Goal: Task Accomplishment & Management: Use online tool/utility

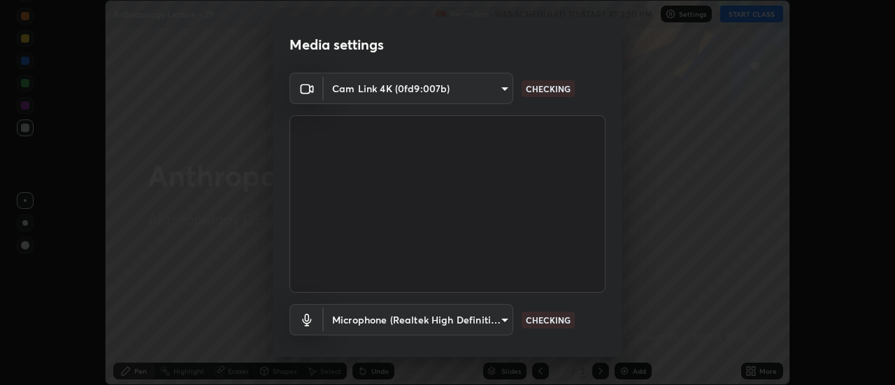
scroll to position [73, 0]
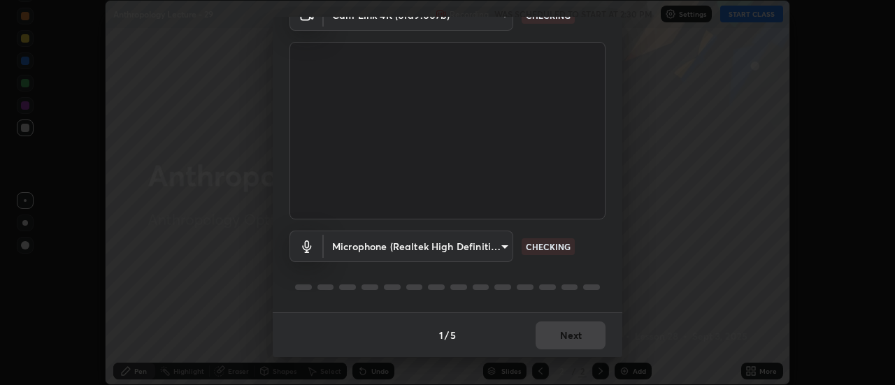
click at [468, 246] on body "Erase all Anthropology Lecture - 29 Recording WAS SCHEDULED TO START AT 2:30 PM…" at bounding box center [447, 192] width 895 height 385
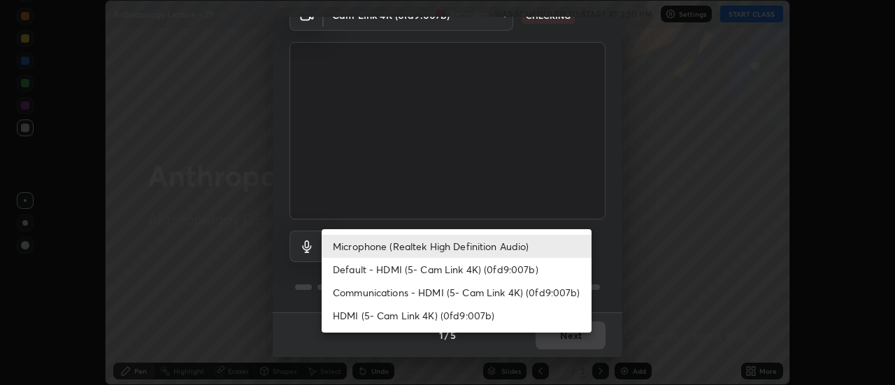
click at [418, 266] on li "Default - HDMI (5- Cam Link 4K) (0fd9:007b)" at bounding box center [456, 269] width 270 height 23
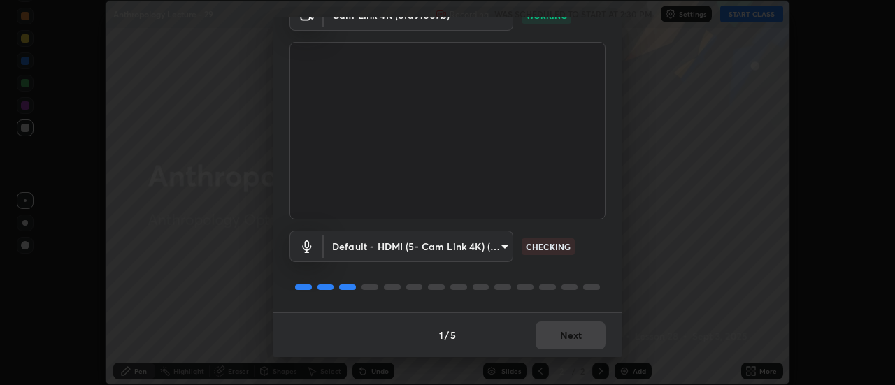
click at [439, 249] on body "Erase all Anthropology Lecture - 29 Recording WAS SCHEDULED TO START AT 2:30 PM…" at bounding box center [447, 192] width 895 height 385
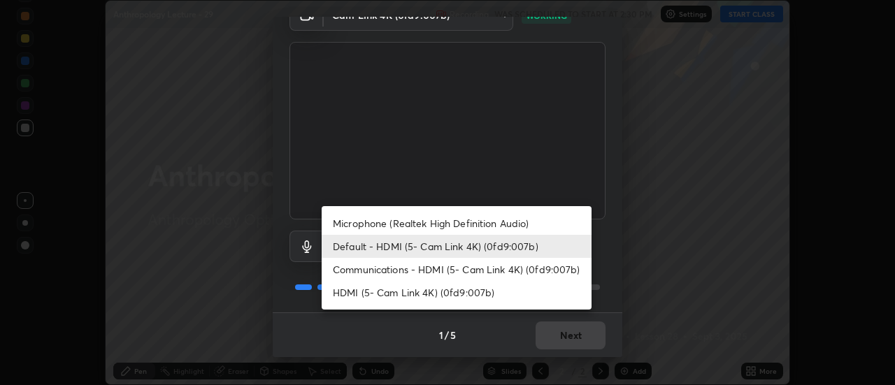
click at [401, 298] on li "HDMI (5- Cam Link 4K) (0fd9:007b)" at bounding box center [456, 292] width 270 height 23
type input "bfed2eebdc1829793cc7f8fcae913b07b96b52c71bf8a73196354b2b4e2f6fe0"
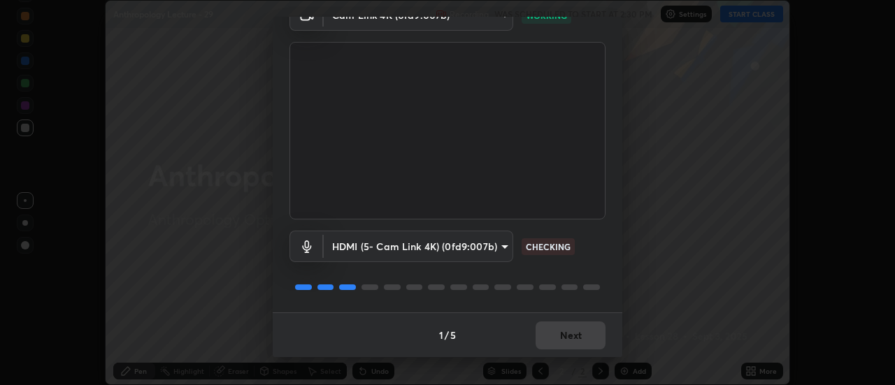
click at [405, 296] on div "HDMI (5- Cam Link 4K) (0fd9:007b) bfed2eebdc1829793cc7f8fcae913b07b96b52c71bf8a…" at bounding box center [447, 265] width 316 height 93
click at [564, 332] on button "Next" at bounding box center [570, 335] width 70 height 28
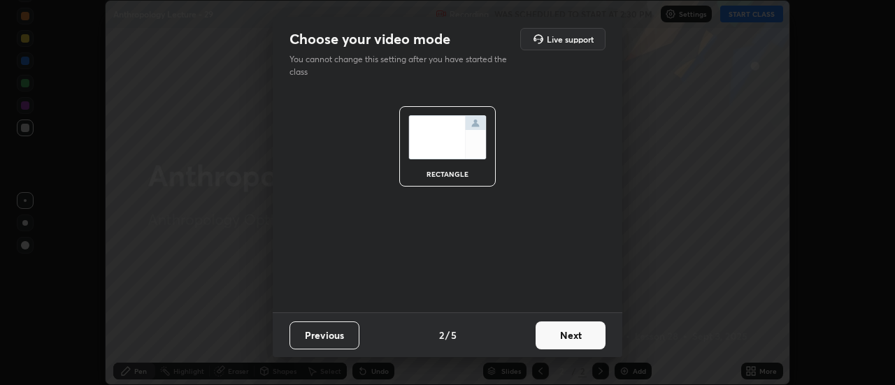
scroll to position [0, 0]
click at [574, 342] on button "Next" at bounding box center [570, 335] width 70 height 28
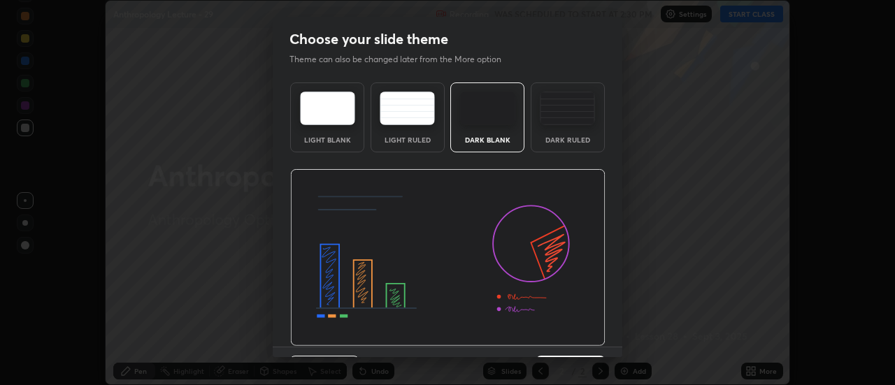
scroll to position [34, 0]
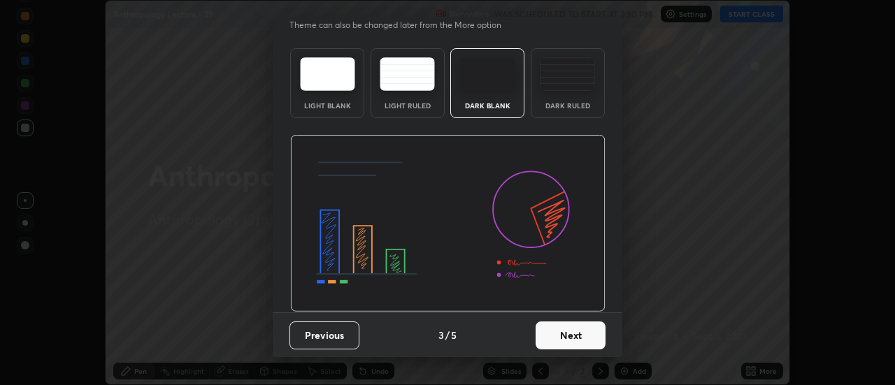
click at [571, 335] on button "Next" at bounding box center [570, 335] width 70 height 28
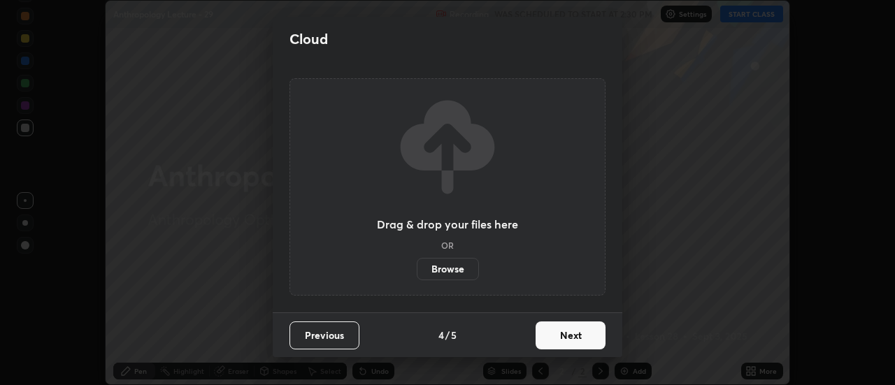
click at [586, 335] on button "Next" at bounding box center [570, 335] width 70 height 28
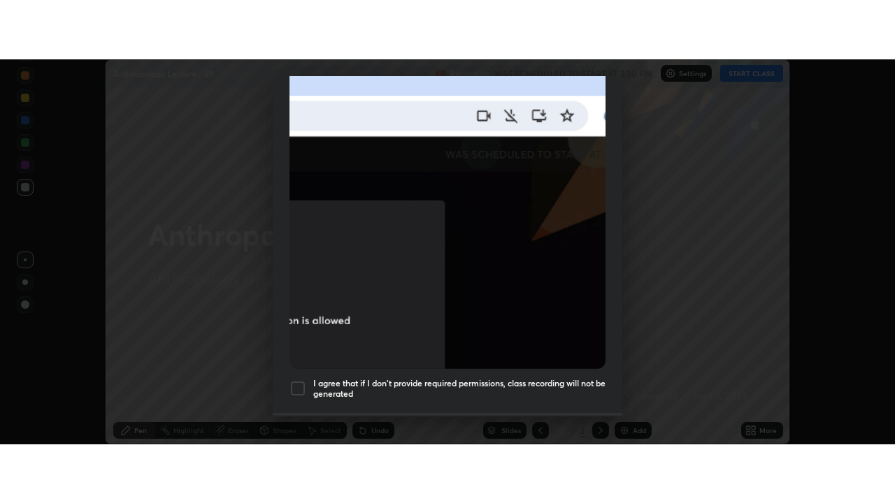
scroll to position [359, 0]
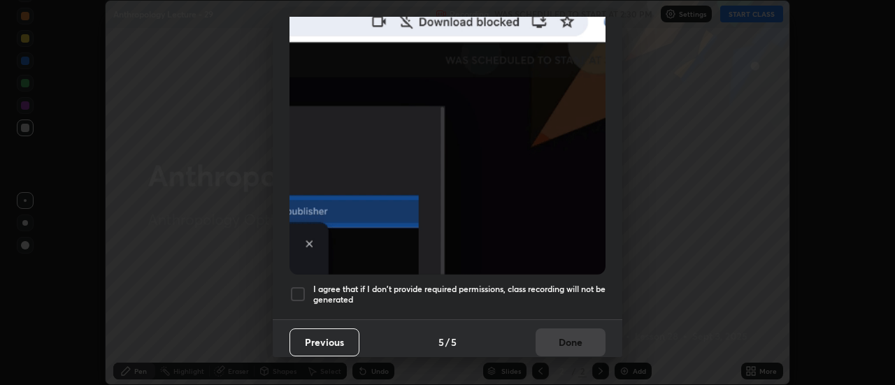
click at [301, 294] on div at bounding box center [297, 294] width 17 height 17
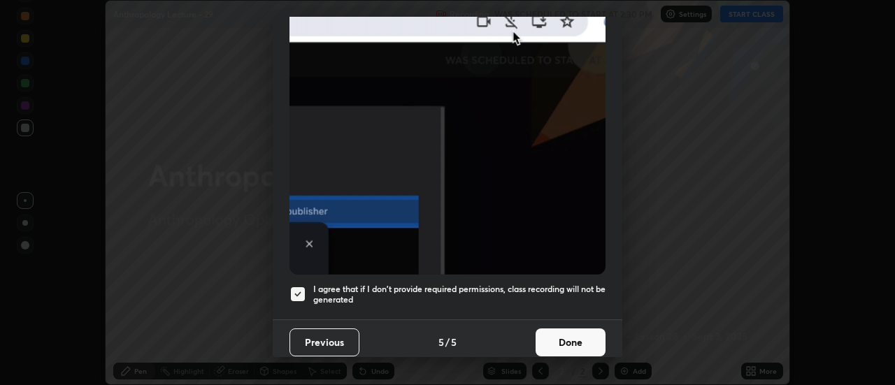
click at [564, 334] on button "Done" at bounding box center [570, 342] width 70 height 28
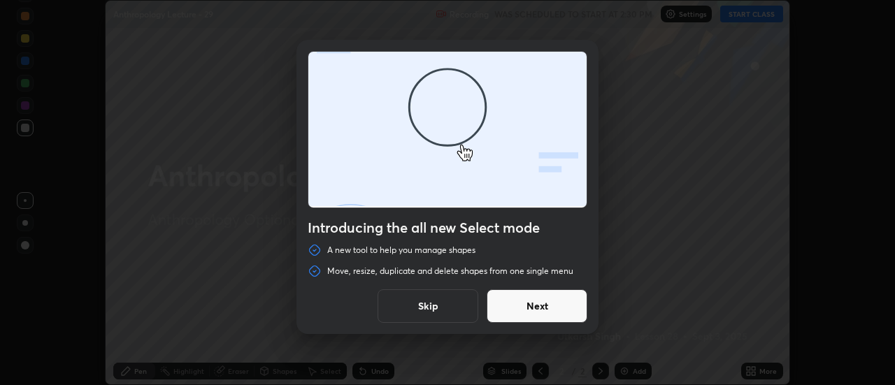
click at [456, 307] on button "Skip" at bounding box center [427, 306] width 101 height 34
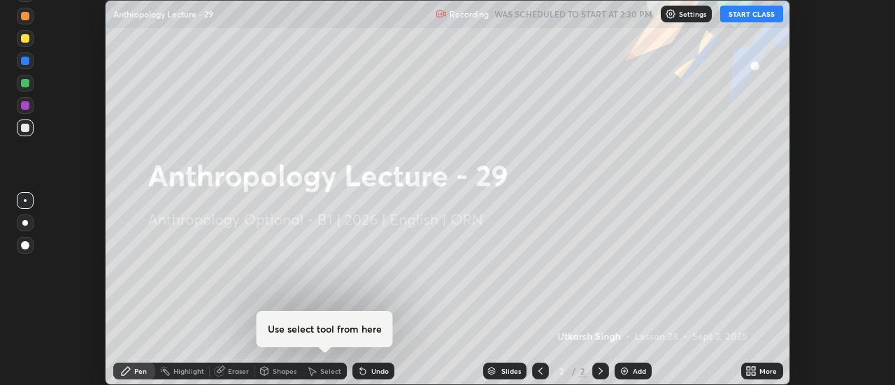
click at [748, 368] on icon at bounding box center [747, 368] width 3 height 3
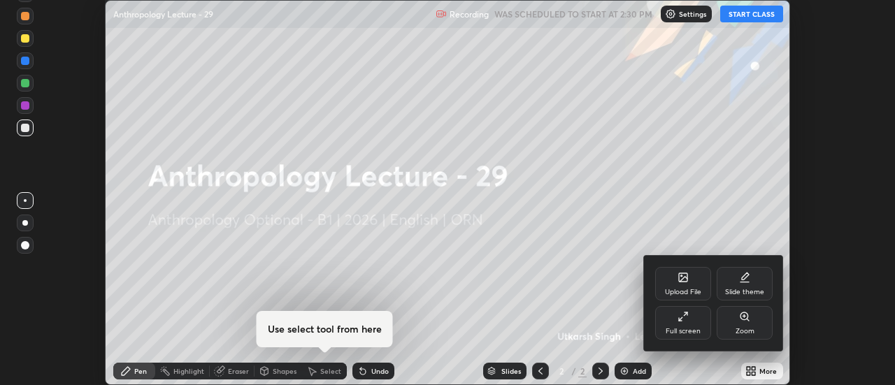
click at [681, 314] on icon at bounding box center [682, 316] width 11 height 11
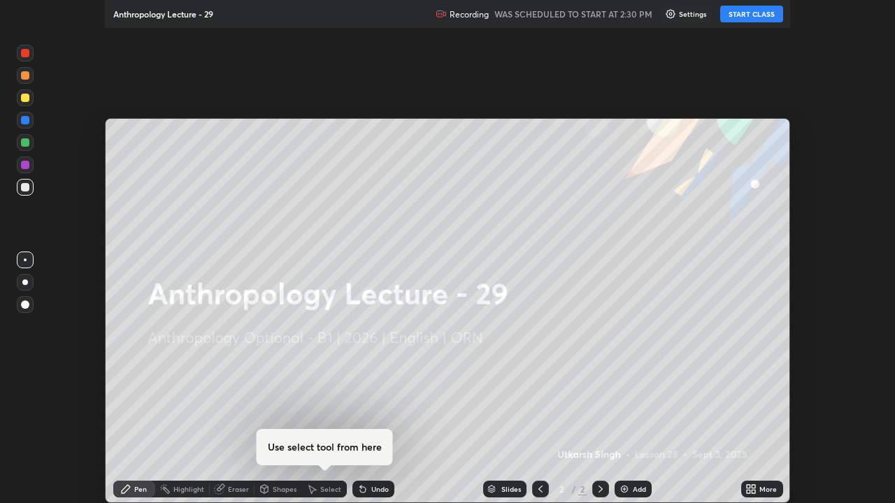
scroll to position [503, 895]
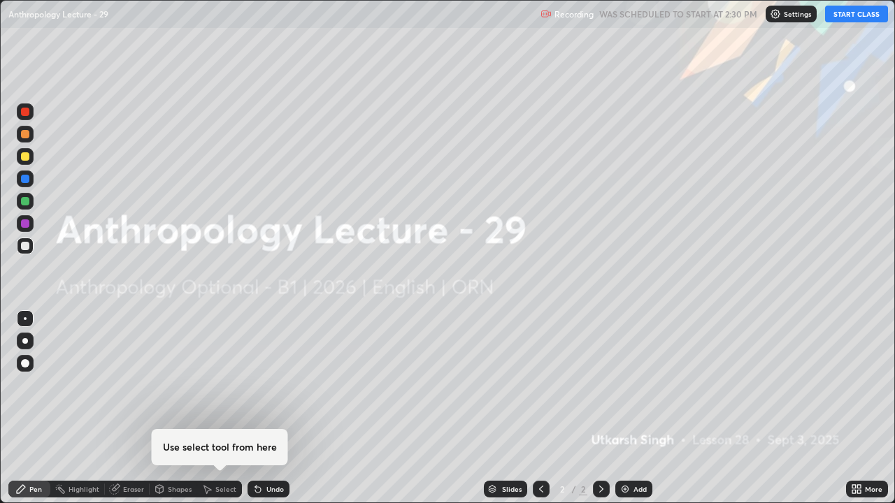
click at [837, 15] on button "START CLASS" at bounding box center [856, 14] width 63 height 17
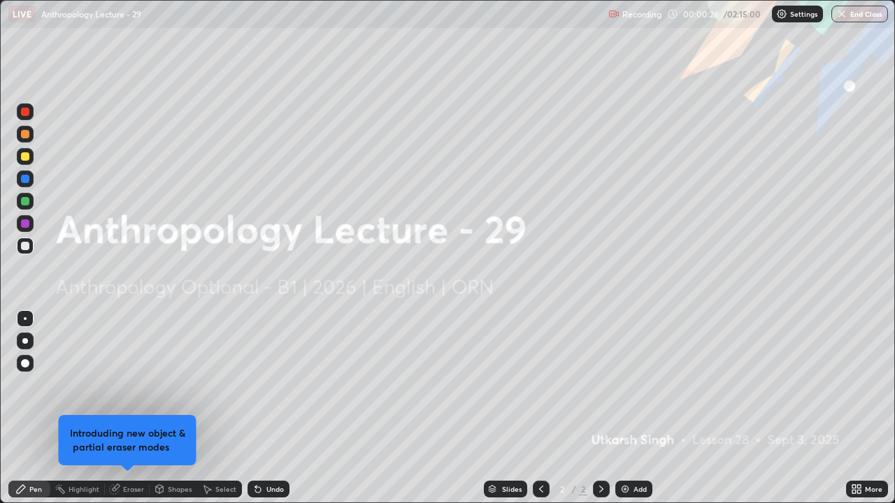
click at [623, 384] on img at bounding box center [624, 489] width 11 height 11
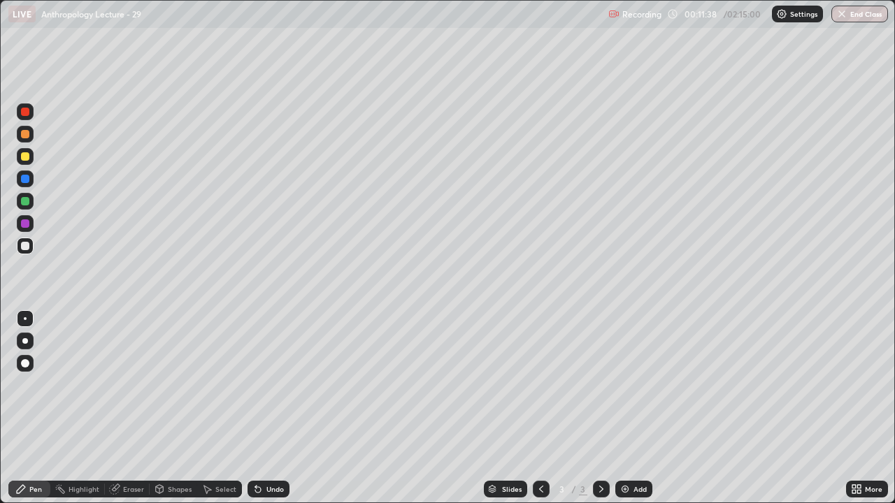
click at [625, 384] on img at bounding box center [624, 489] width 11 height 11
click at [25, 317] on div at bounding box center [25, 318] width 3 height 3
click at [24, 157] on div at bounding box center [25, 156] width 8 height 8
click at [25, 319] on div at bounding box center [25, 318] width 3 height 3
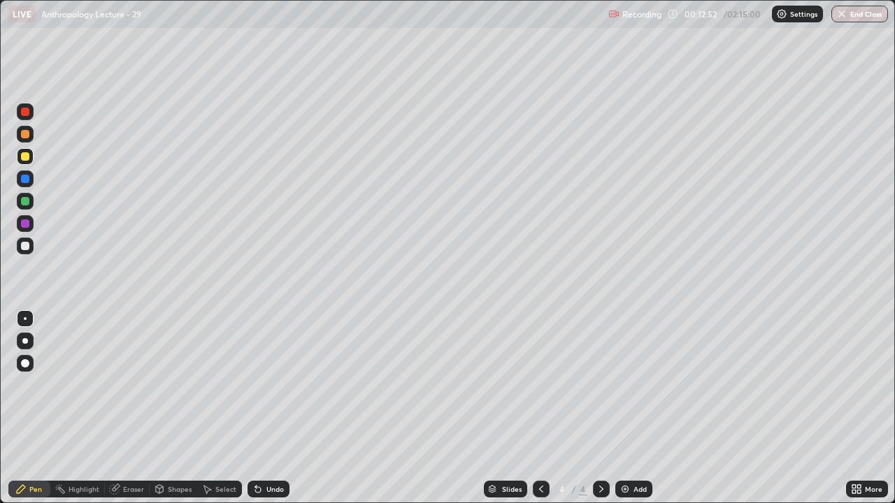
click at [31, 249] on div at bounding box center [25, 246] width 17 height 17
click at [29, 157] on div at bounding box center [25, 156] width 8 height 8
click at [33, 246] on div at bounding box center [25, 246] width 17 height 17
click at [29, 243] on div at bounding box center [25, 246] width 8 height 8
click at [28, 201] on div at bounding box center [25, 201] width 8 height 8
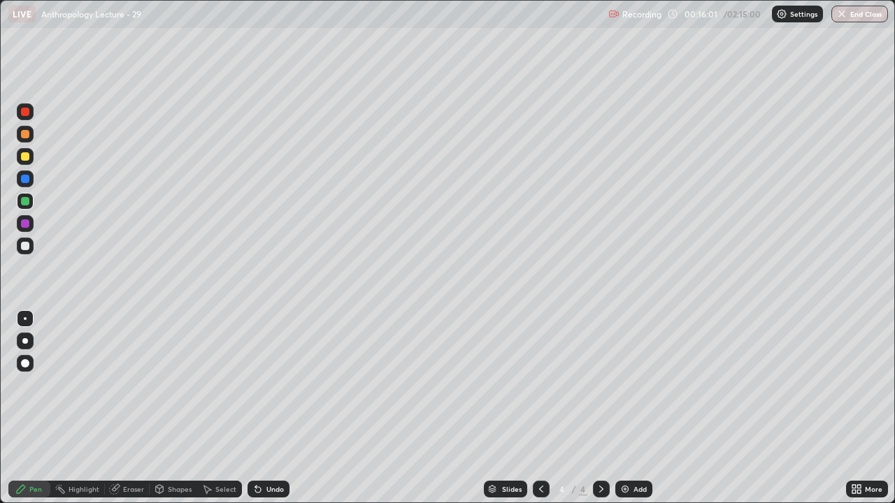
click at [29, 245] on div at bounding box center [25, 246] width 8 height 8
click at [31, 158] on div at bounding box center [25, 156] width 17 height 17
click at [25, 177] on div at bounding box center [25, 179] width 8 height 8
click at [27, 243] on div at bounding box center [25, 246] width 8 height 8
click at [623, 384] on img at bounding box center [624, 489] width 11 height 11
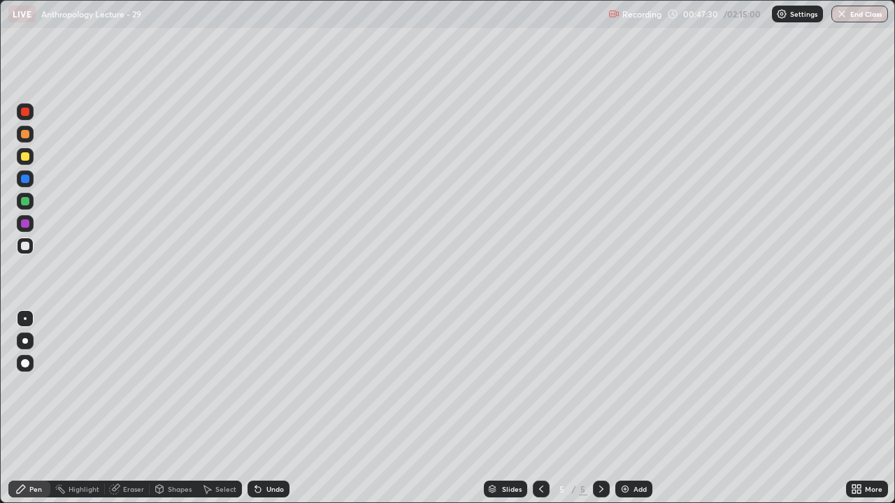
click at [628, 384] on img at bounding box center [624, 489] width 11 height 11
click at [630, 384] on div "Add" at bounding box center [633, 489] width 37 height 17
click at [621, 384] on img at bounding box center [624, 489] width 11 height 11
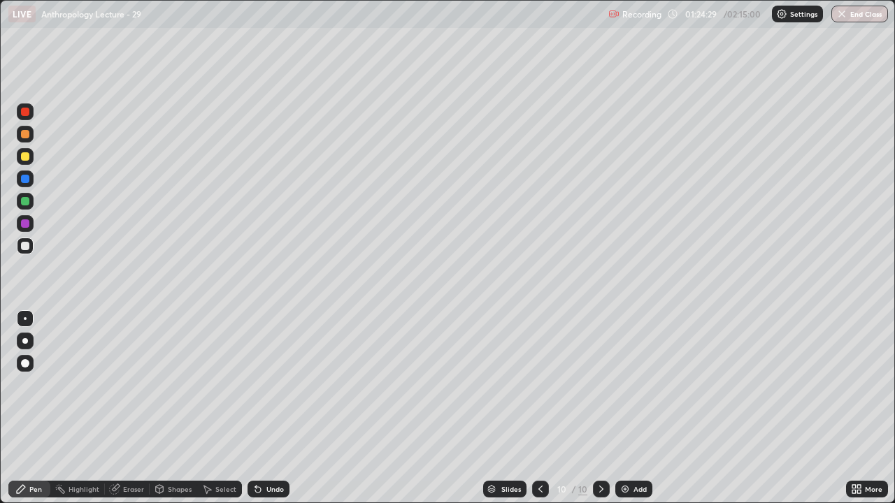
click at [27, 200] on div at bounding box center [25, 201] width 8 height 8
click at [32, 157] on div at bounding box center [25, 156] width 17 height 17
click at [27, 180] on div at bounding box center [25, 179] width 8 height 8
click at [622, 384] on img at bounding box center [624, 489] width 11 height 11
click at [848, 11] on button "End Class" at bounding box center [859, 14] width 57 height 17
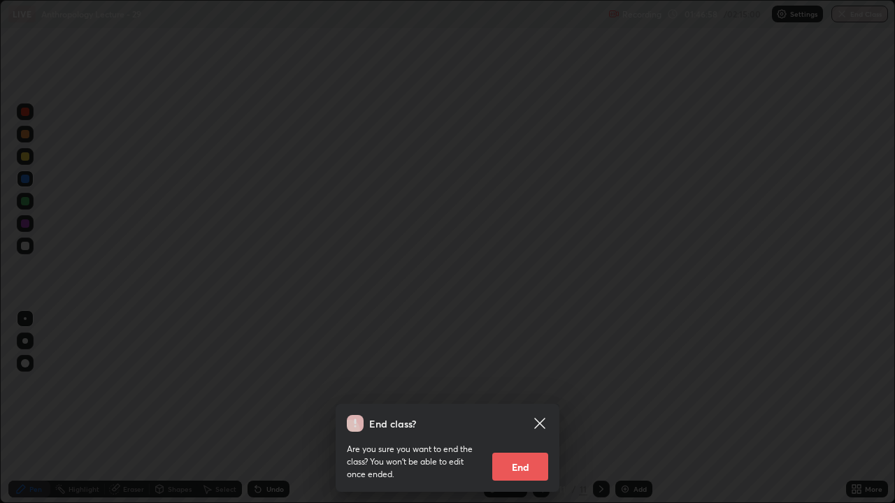
click at [524, 384] on button "End" at bounding box center [520, 467] width 56 height 28
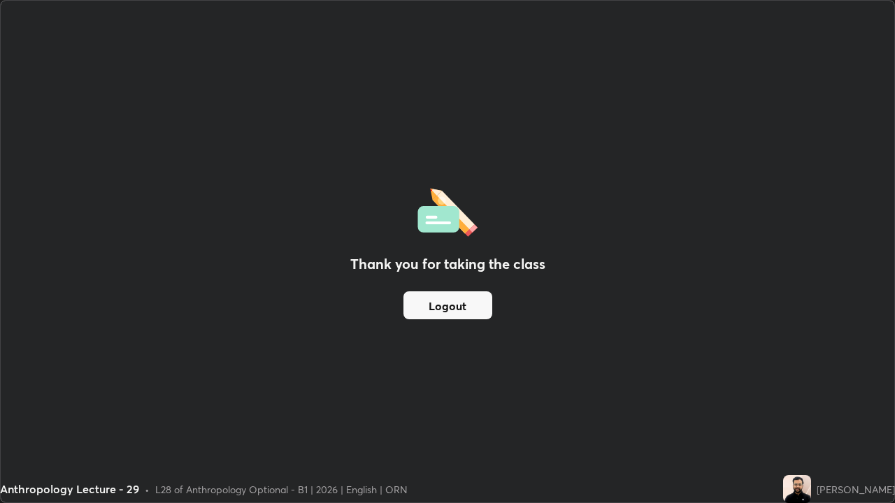
click at [476, 296] on button "Logout" at bounding box center [447, 305] width 89 height 28
